Goal: Task Accomplishment & Management: Use online tool/utility

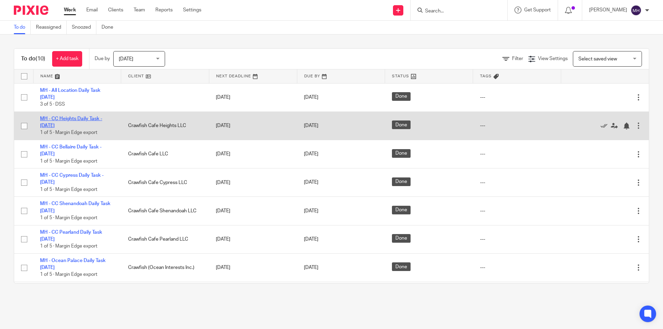
click at [85, 116] on link "MH - CC Heights Daily Task - [DATE]" at bounding box center [71, 122] width 62 height 12
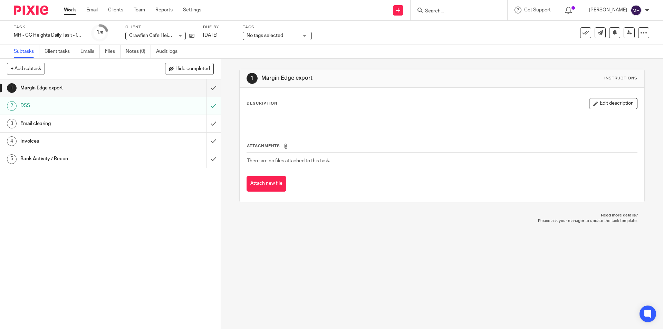
click at [29, 16] on div at bounding box center [28, 10] width 57 height 20
click at [31, 12] on img at bounding box center [31, 10] width 35 height 9
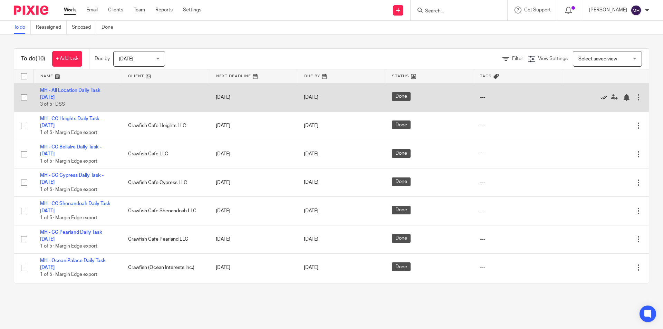
click at [601, 96] on icon at bounding box center [604, 97] width 7 height 7
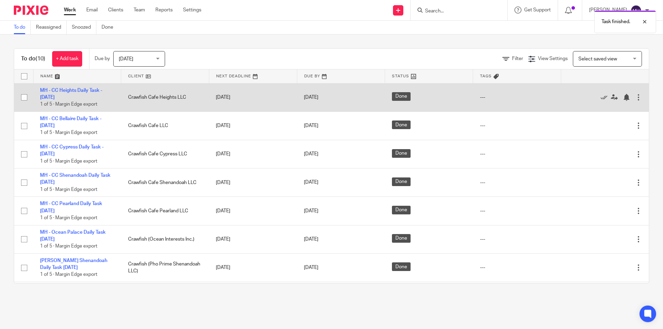
click at [635, 95] on div at bounding box center [638, 97] width 7 height 7
click at [601, 97] on icon at bounding box center [604, 97] width 7 height 7
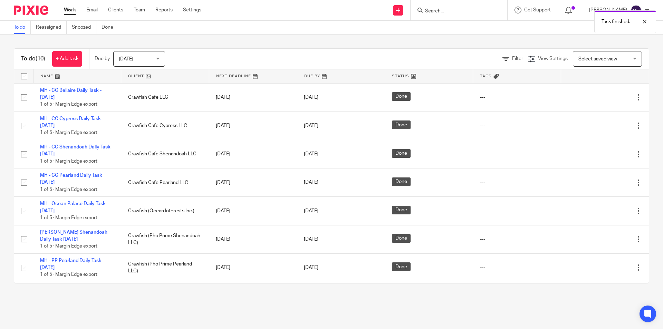
click at [601, 97] on icon at bounding box center [604, 97] width 7 height 7
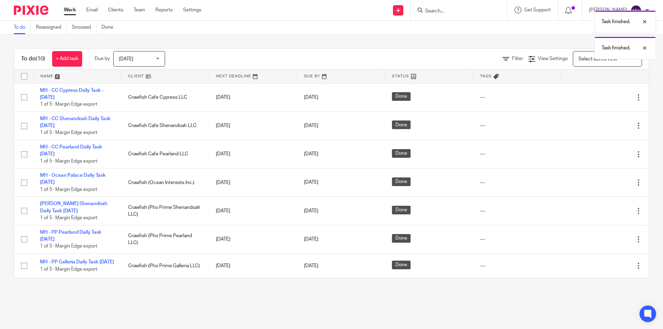
click at [590, 97] on div at bounding box center [601, 97] width 67 height 7
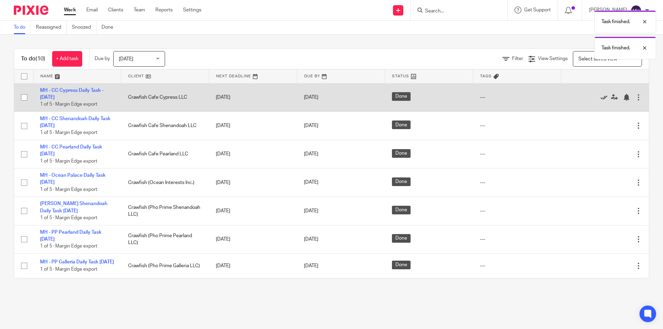
click at [601, 98] on icon at bounding box center [604, 97] width 7 height 7
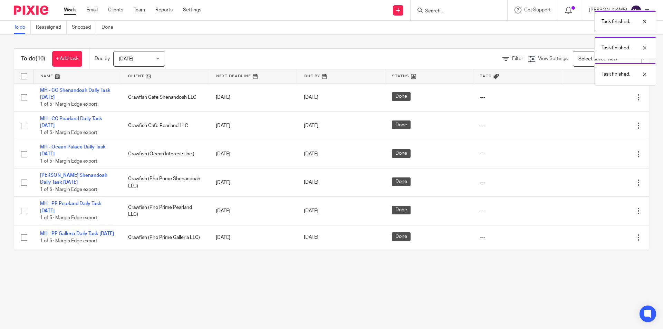
click at [601, 98] on icon at bounding box center [604, 97] width 7 height 7
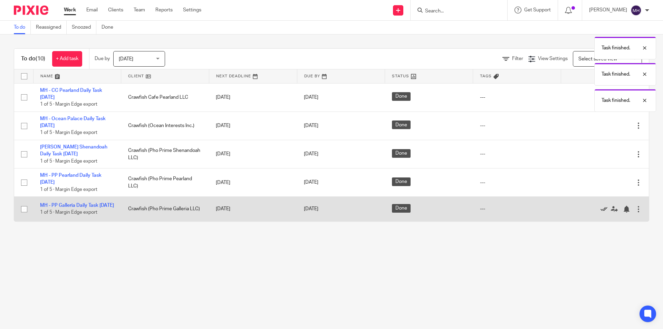
click at [601, 208] on icon at bounding box center [604, 209] width 7 height 7
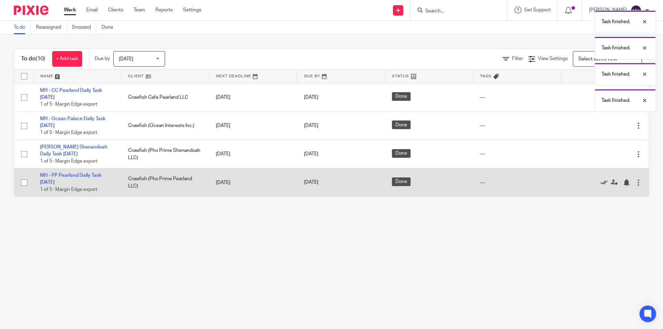
click at [601, 184] on icon at bounding box center [604, 182] width 7 height 7
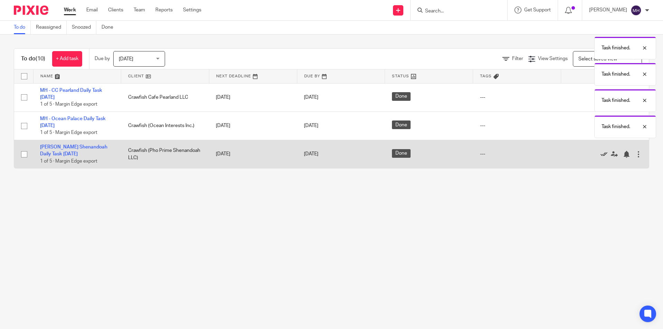
click at [601, 152] on icon at bounding box center [604, 154] width 7 height 7
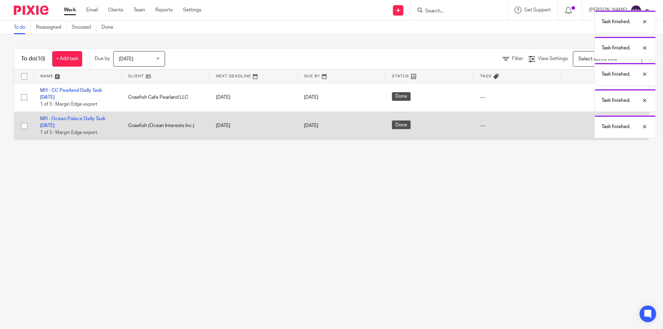
click at [593, 124] on div "Task finished. Task finished. Task finished. Task finished. Task finished." at bounding box center [494, 72] width 325 height 131
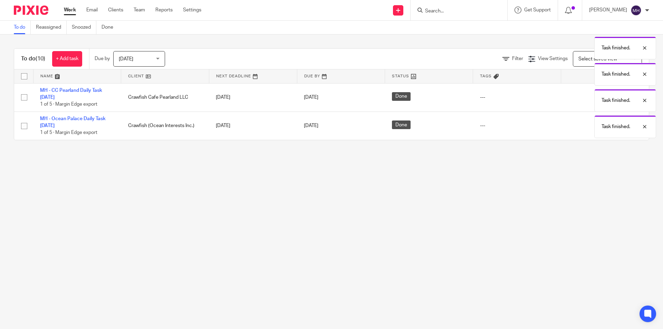
click at [547, 211] on main "To do Reassigned Snoozed Done To do (10) + Add task Due by Today Today Today To…" at bounding box center [331, 164] width 663 height 329
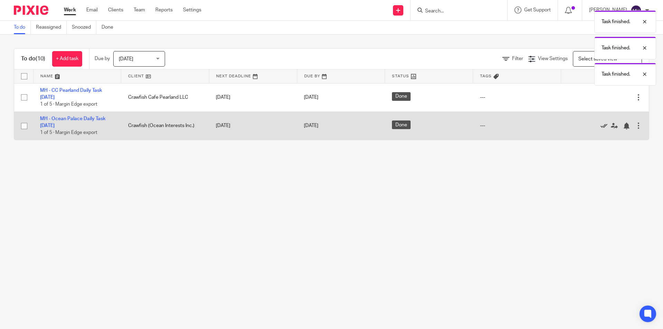
click at [601, 127] on icon at bounding box center [604, 126] width 7 height 7
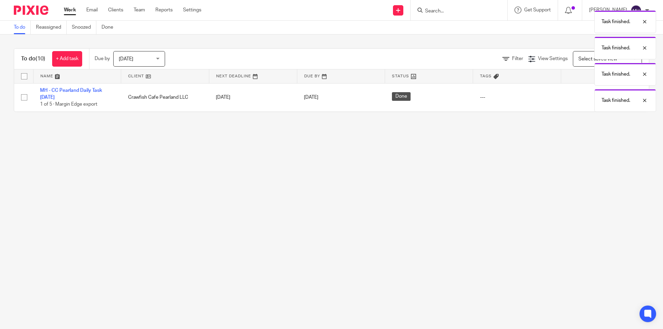
click at [593, 98] on div "Task finished. Task finished. Task finished. Task finished." at bounding box center [494, 59] width 325 height 105
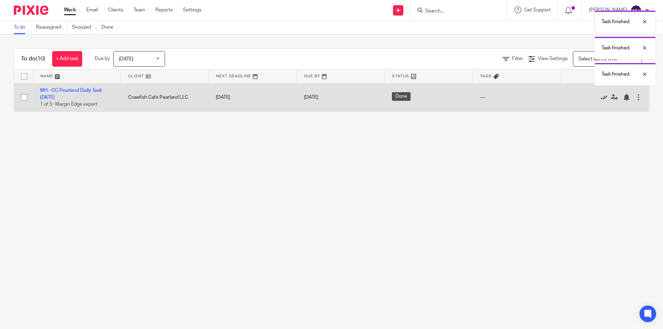
click at [601, 97] on icon at bounding box center [604, 97] width 7 height 7
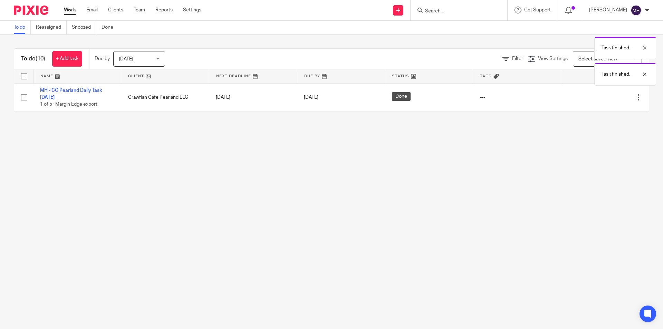
click at [404, 182] on main "To do Reassigned Snoozed Done To do (10) + Add task Due by Today Today Today To…" at bounding box center [331, 164] width 663 height 329
